Goal: Transaction & Acquisition: Purchase product/service

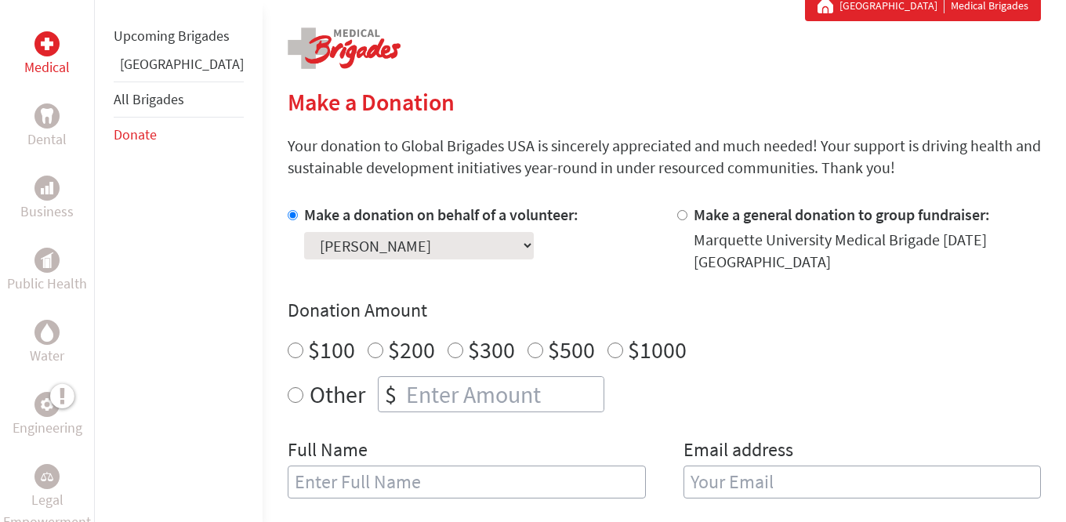
scroll to position [357, 0]
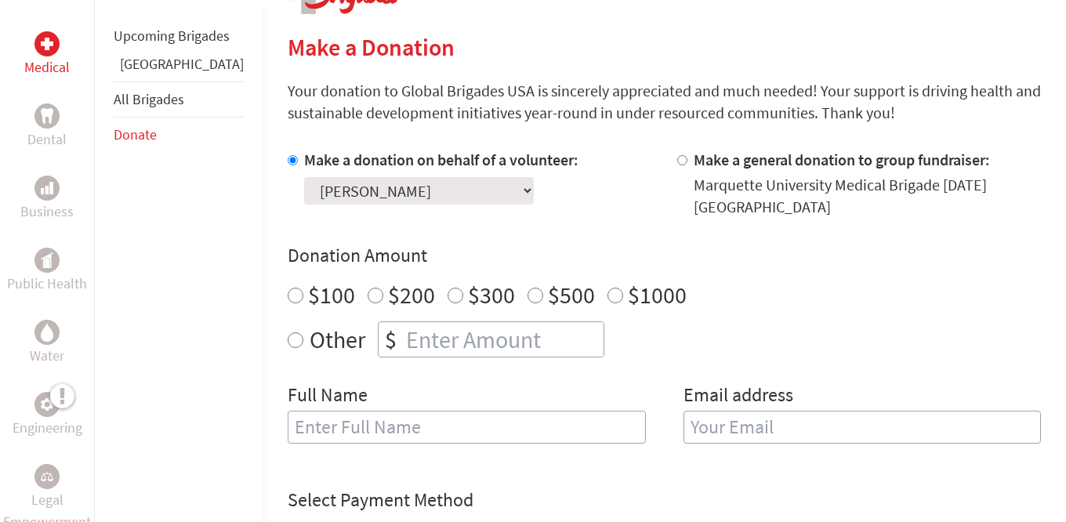
click at [378, 192] on select "Select a volunteer... [PERSON_NAME] [PERSON_NAME] [PERSON_NAME] [PERSON_NAME] […" at bounding box center [419, 190] width 230 height 27
radio input "true"
click at [423, 346] on input "number" at bounding box center [503, 339] width 201 height 34
type input "700"
click at [305, 435] on input "text" at bounding box center [467, 427] width 358 height 33
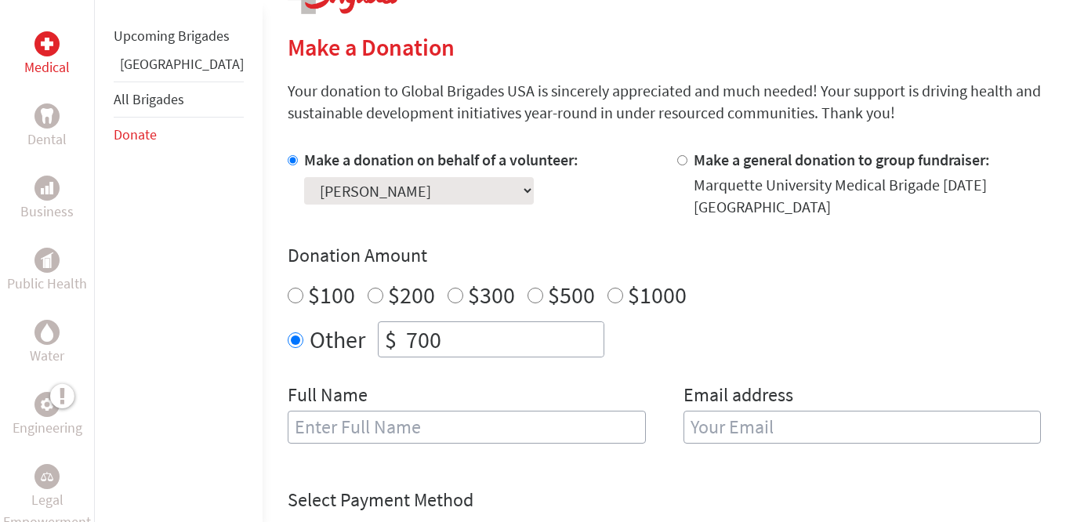
type input "[PERSON_NAME]"
type input "[EMAIL_ADDRESS][DOMAIN_NAME]"
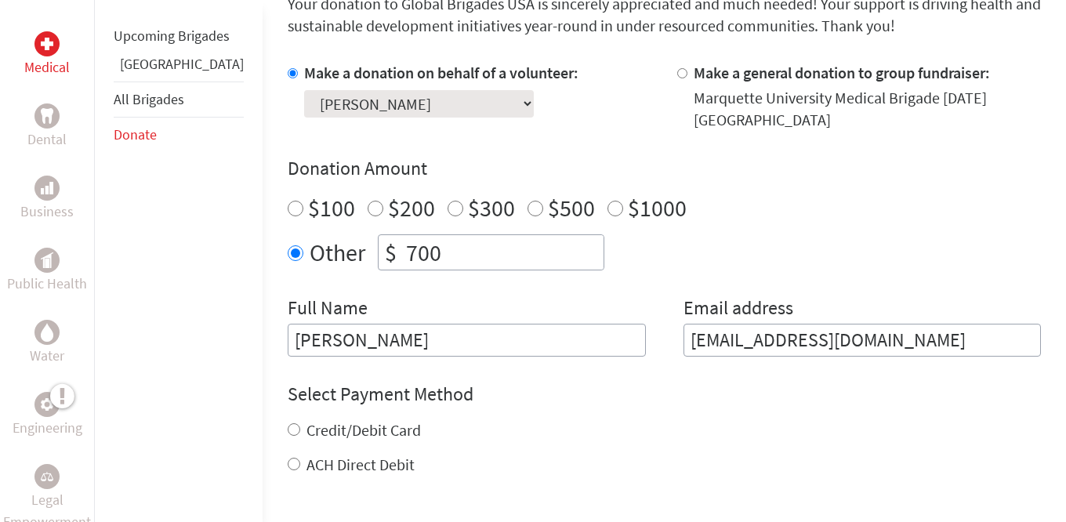
scroll to position [488, 0]
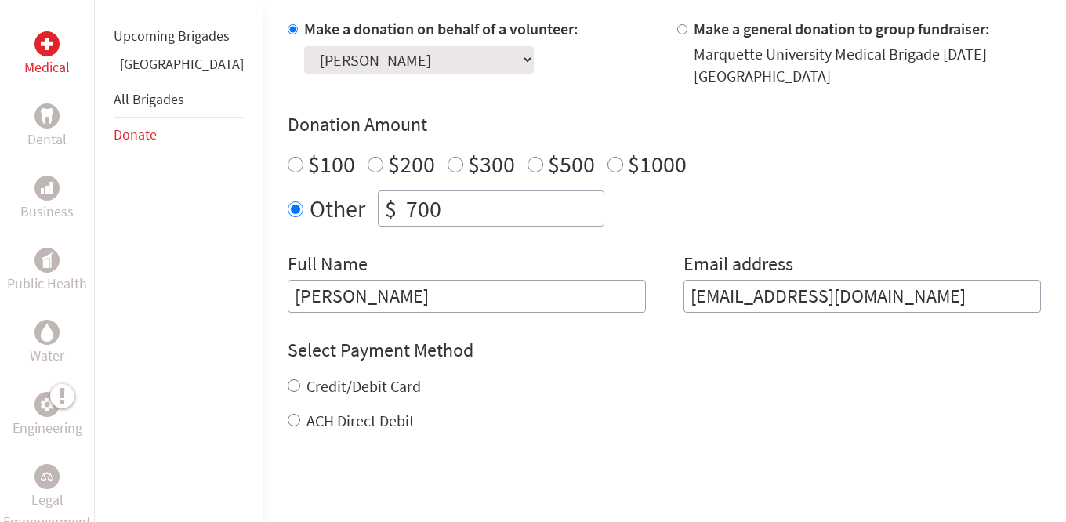
click at [288, 390] on input "Credit/Debit Card" at bounding box center [294, 385] width 13 height 13
radio input "true"
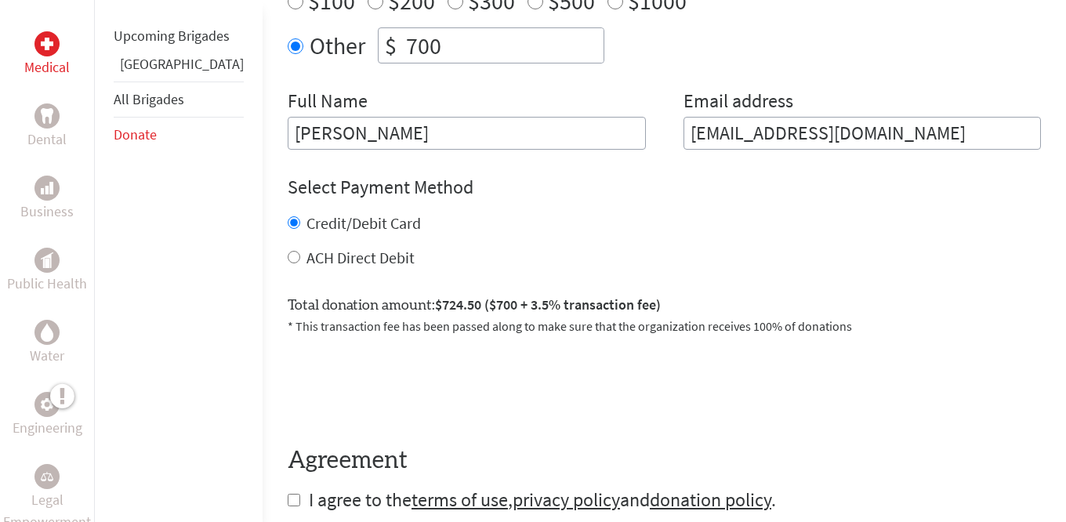
scroll to position [680, 0]
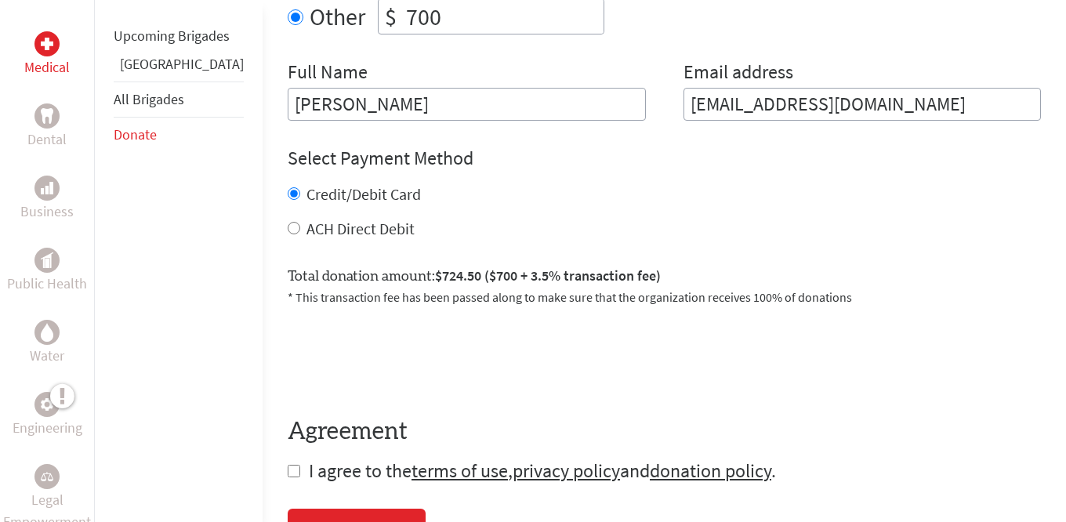
click at [288, 232] on input "ACH Direct Debit" at bounding box center [294, 228] width 13 height 13
radio input "true"
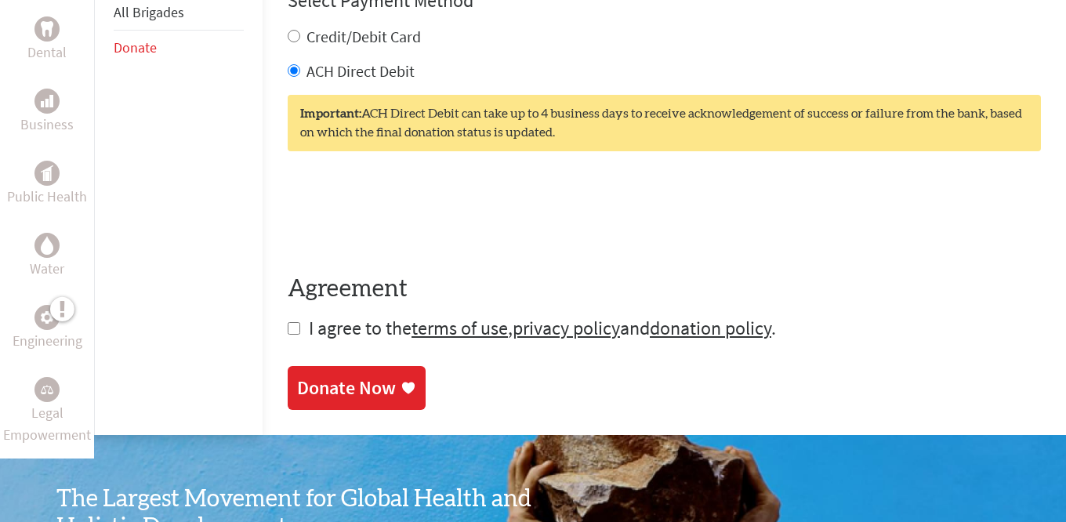
scroll to position [844, 0]
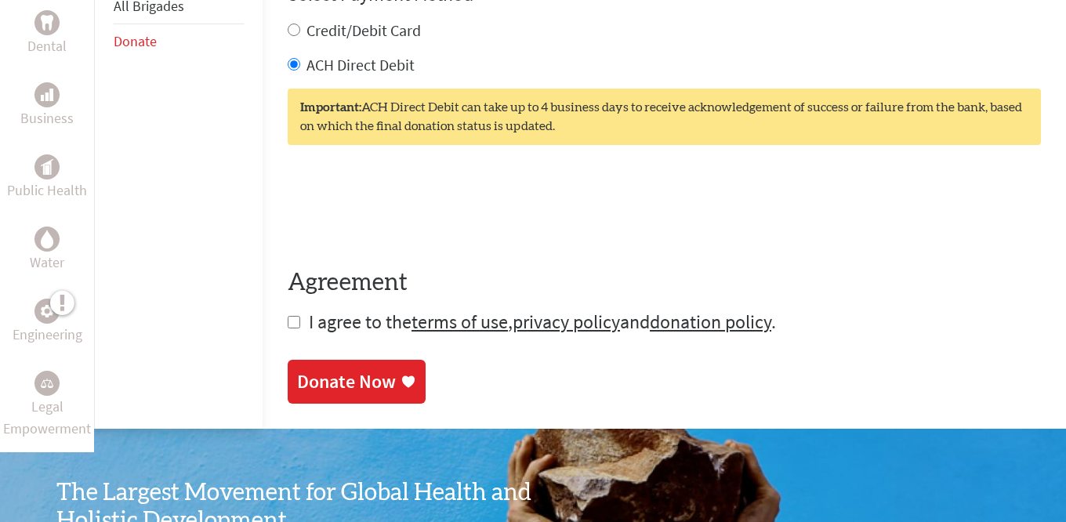
click at [288, 324] on input "checkbox" at bounding box center [294, 322] width 13 height 13
checkbox input "true"
click at [317, 389] on div "Donate Now" at bounding box center [346, 383] width 99 height 25
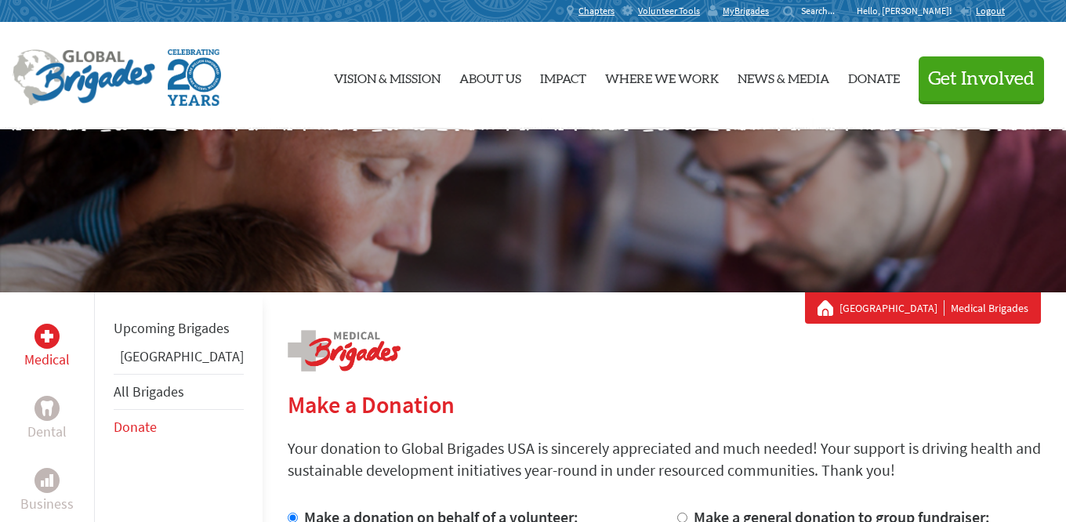
scroll to position [223, 0]
